Goal: Task Accomplishment & Management: Manage account settings

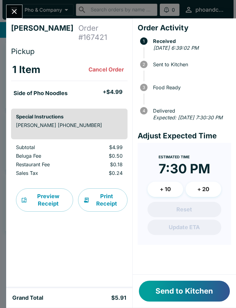
click at [191, 288] on button "Send to Kitchen" at bounding box center [184, 291] width 91 height 21
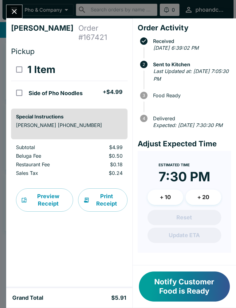
click at [14, 12] on icon "Close" at bounding box center [14, 11] width 5 height 5
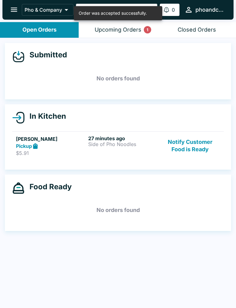
click at [102, 25] on button "Upcoming Orders 1" at bounding box center [118, 30] width 79 height 16
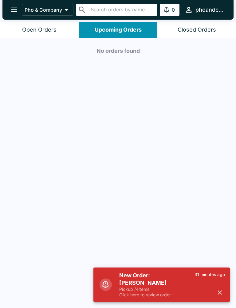
click at [22, 24] on button "Open Orders" at bounding box center [39, 30] width 79 height 16
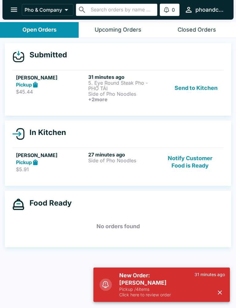
click at [94, 84] on p "5. Eye Round Steak Pho - PHỞ TÁI" at bounding box center [123, 85] width 70 height 11
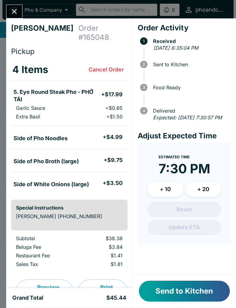
click at [165, 290] on button "Send to Kitchen" at bounding box center [184, 291] width 91 height 21
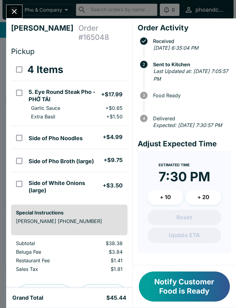
click at [8, 12] on button "Close" at bounding box center [14, 11] width 16 height 13
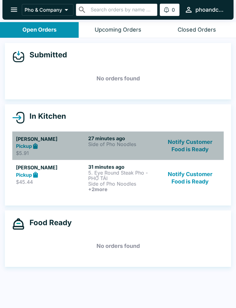
click at [96, 146] on p "Side of Pho Noodles" at bounding box center [123, 144] width 70 height 6
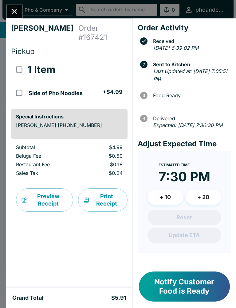
click at [17, 10] on icon "Close" at bounding box center [14, 11] width 8 height 8
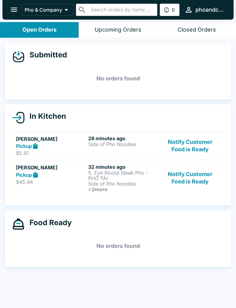
click at [108, 177] on p "5. Eye Round Steak Pho - PHỞ TÁI" at bounding box center [123, 175] width 70 height 11
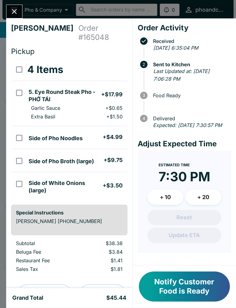
click at [14, 9] on icon "Close" at bounding box center [14, 11] width 8 height 8
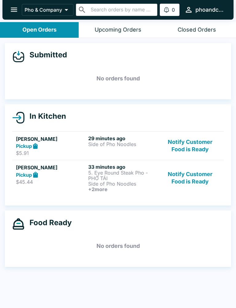
click at [184, 149] on button "Notify Customer Food is Ready" at bounding box center [190, 145] width 60 height 21
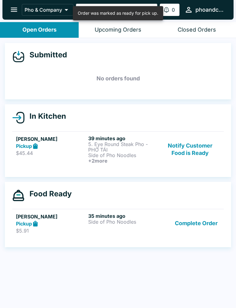
click at [189, 150] on button "Notify Customer Food is Ready" at bounding box center [190, 149] width 60 height 28
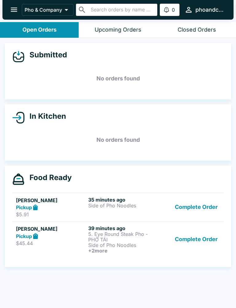
click at [140, 206] on p "Side of Pho Noodles" at bounding box center [123, 206] width 70 height 6
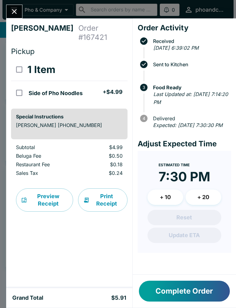
click at [10, 12] on button "Close" at bounding box center [14, 11] width 16 height 13
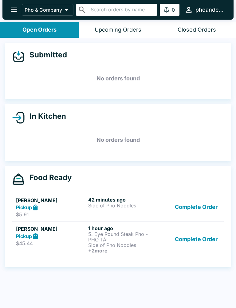
click at [132, 243] on p "Side of Pho Noodles" at bounding box center [123, 245] width 70 height 6
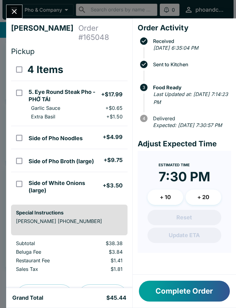
click at [180, 284] on button "Complete Order" at bounding box center [184, 291] width 91 height 21
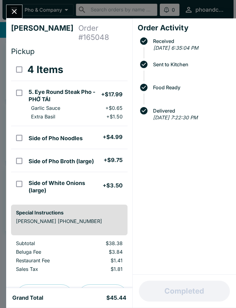
click at [13, 6] on button "Close" at bounding box center [14, 11] width 16 height 13
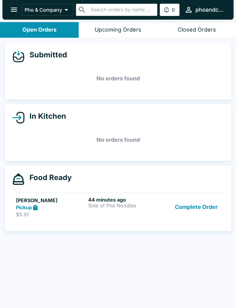
click at [193, 211] on button "Complete Order" at bounding box center [196, 207] width 48 height 21
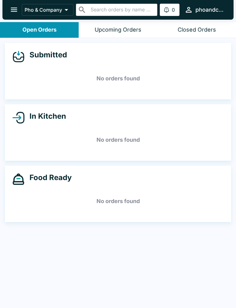
click at [12, 6] on icon "open drawer" at bounding box center [14, 10] width 8 height 8
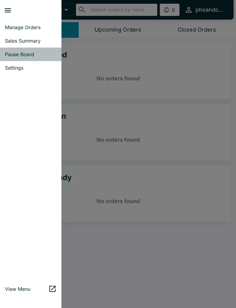
click at [20, 55] on span "Pause Board" at bounding box center [31, 54] width 52 height 6
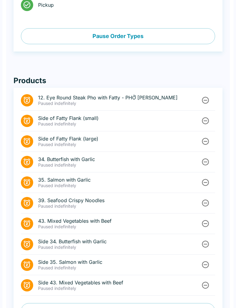
scroll to position [247, 0]
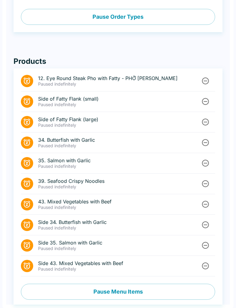
click at [121, 293] on button "Pause Menu Items" at bounding box center [118, 292] width 194 height 16
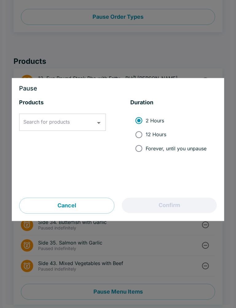
click at [141, 152] on input "Forever, until you unpause" at bounding box center [139, 148] width 14 height 14
radio input "true"
click at [63, 120] on div "Search for products Search for products" at bounding box center [62, 122] width 87 height 17
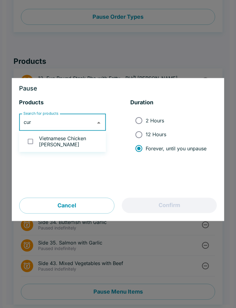
type input "curr"
click at [31, 142] on input "checkbox" at bounding box center [30, 141] width 13 height 13
checkbox input "true"
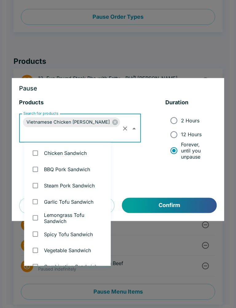
scroll to position [1396, 0]
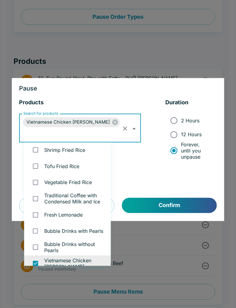
click at [183, 204] on button "Confirm" at bounding box center [169, 205] width 95 height 15
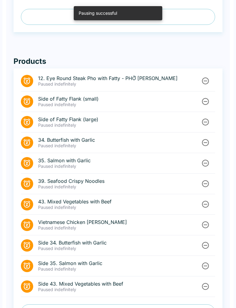
click at [207, 84] on icon "Unpause" at bounding box center [205, 81] width 8 height 8
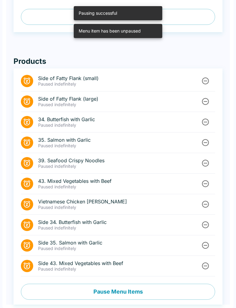
click at [205, 79] on icon "Unpause" at bounding box center [205, 81] width 8 height 8
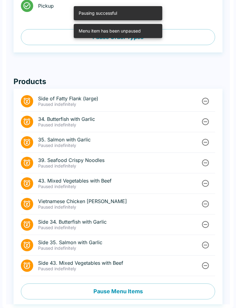
scroll to position [226, 0]
click at [206, 100] on icon "Unpause" at bounding box center [205, 101] width 8 height 8
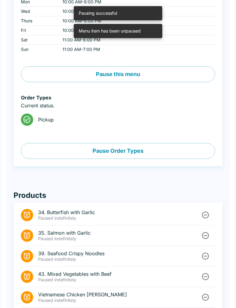
scroll to position [0, 0]
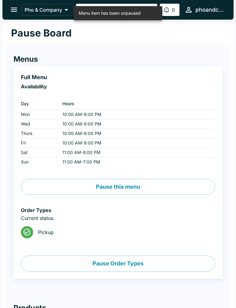
click at [11, 3] on button "open drawer" at bounding box center [14, 10] width 16 height 16
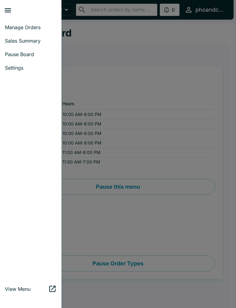
click at [97, 126] on div at bounding box center [118, 154] width 236 height 308
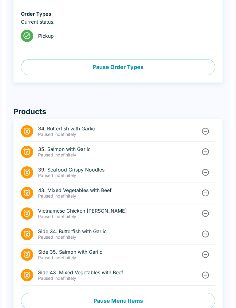
scroll to position [206, 0]
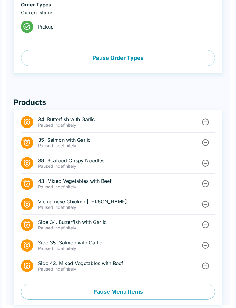
click at [133, 294] on button "Pause Menu Items" at bounding box center [118, 292] width 194 height 16
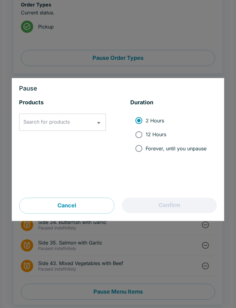
click at [142, 148] on input "Forever, until you unpause" at bounding box center [139, 148] width 14 height 14
radio input "true"
click at [69, 115] on div "Search for products" at bounding box center [62, 122] width 87 height 17
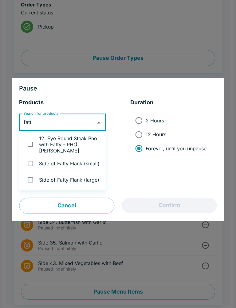
type input "fatty"
click at [32, 157] on input "checkbox" at bounding box center [30, 163] width 13 height 13
checkbox input "true"
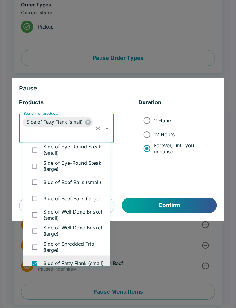
click at [183, 200] on button "Confirm" at bounding box center [169, 205] width 95 height 15
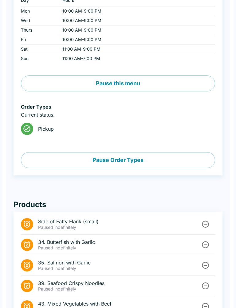
scroll to position [0, 0]
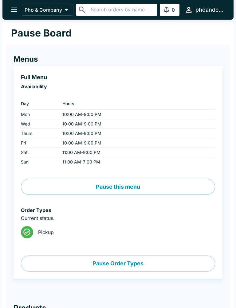
click at [13, 10] on icon "open drawer" at bounding box center [14, 10] width 6 height 4
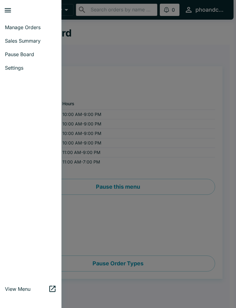
click at [13, 26] on span "Manage Orders" at bounding box center [31, 27] width 52 height 6
